Goal: Task Accomplishment & Management: Manage account settings

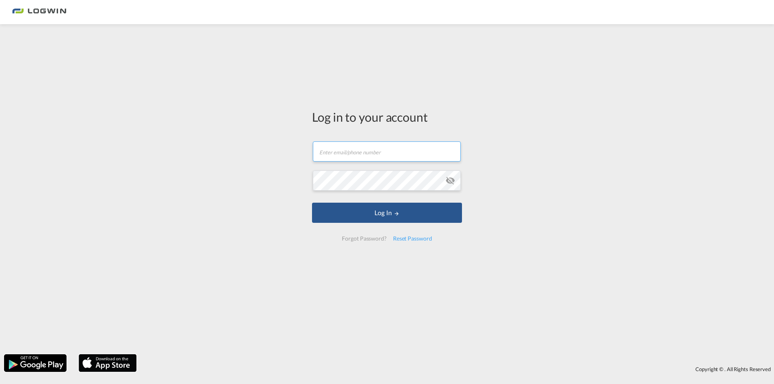
click at [358, 156] on input "text" at bounding box center [387, 151] width 148 height 20
type input "[PERSON_NAME][EMAIL_ADDRESS][DOMAIN_NAME]"
click at [312, 203] on button "Log In" at bounding box center [387, 213] width 150 height 20
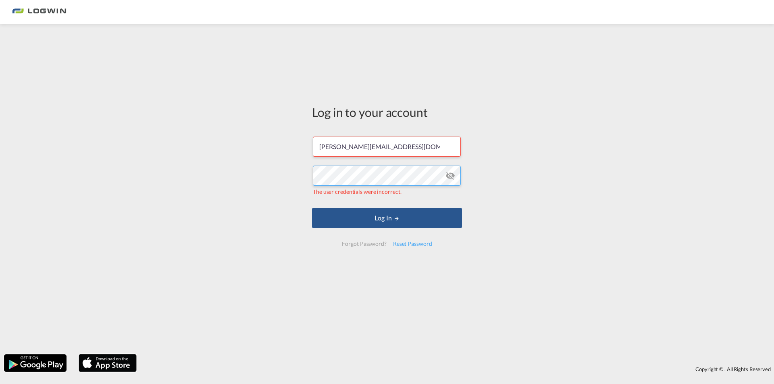
click at [208, 160] on div "Log in to your account [PERSON_NAME][EMAIL_ADDRESS][DOMAIN_NAME] The user crede…" at bounding box center [387, 189] width 774 height 322
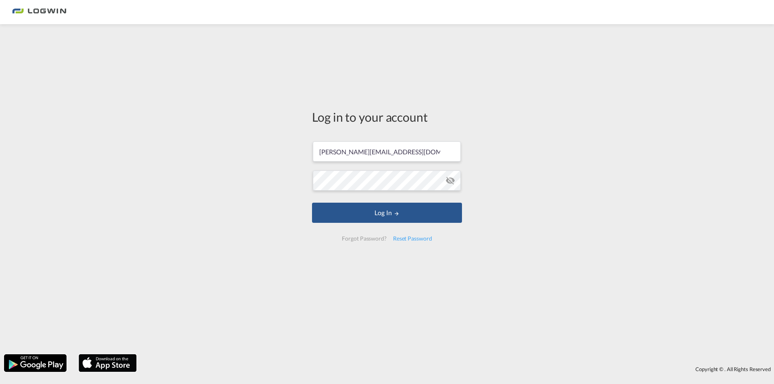
click at [461, 186] on form "[PERSON_NAME][EMAIL_ADDRESS][DOMAIN_NAME] Log In Forgot Password? Reset Password" at bounding box center [387, 191] width 150 height 116
click at [454, 182] on md-icon "icon-eye-off" at bounding box center [450, 181] width 10 height 10
click at [392, 213] on button "Log In" at bounding box center [387, 213] width 150 height 20
